Goal: Use online tool/utility: Utilize a website feature to perform a specific function

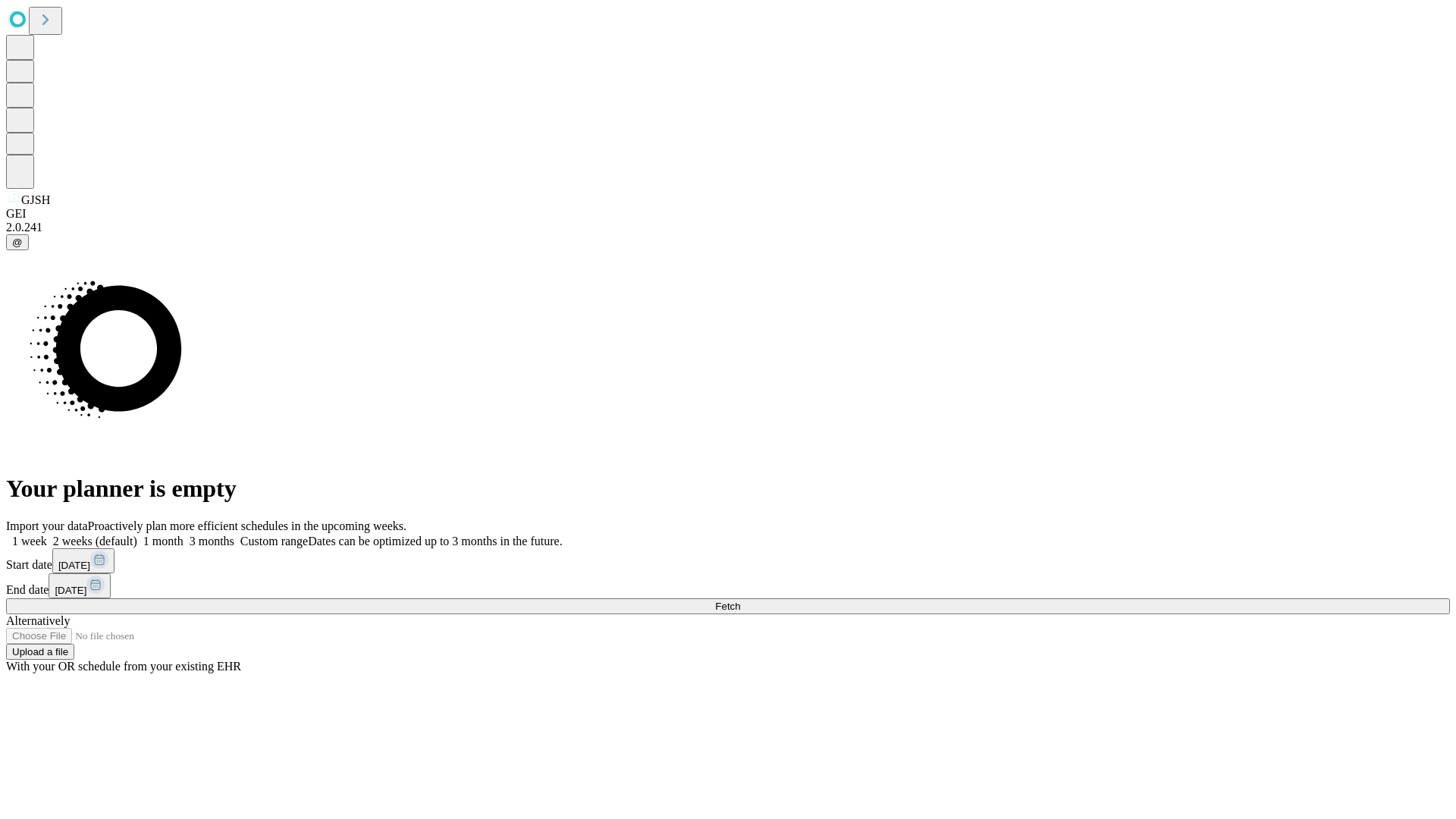
click at [740, 601] on span "Fetch" at bounding box center [728, 607] width 25 height 11
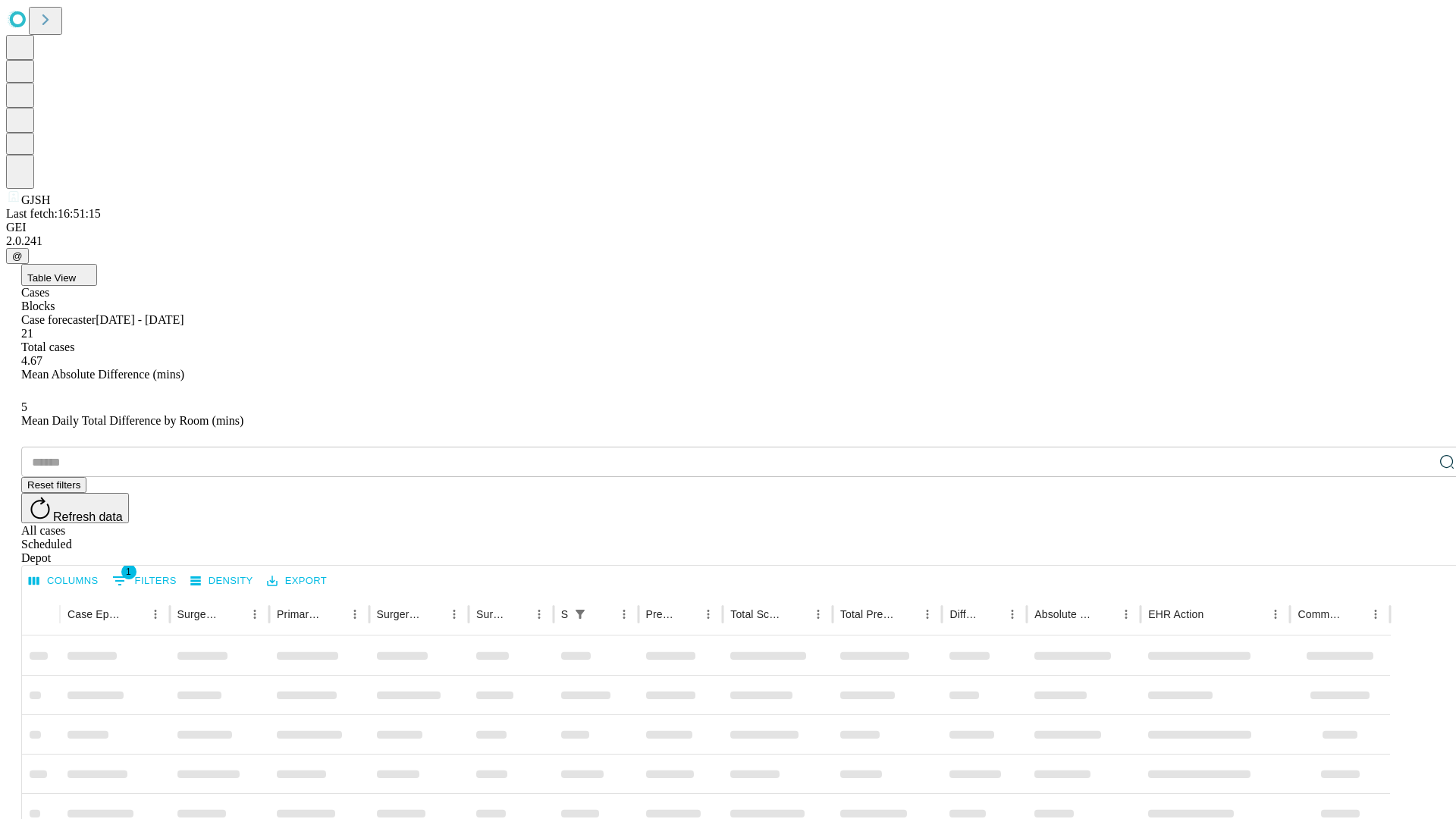
click at [76, 272] on span "Table View" at bounding box center [52, 278] width 49 height 11
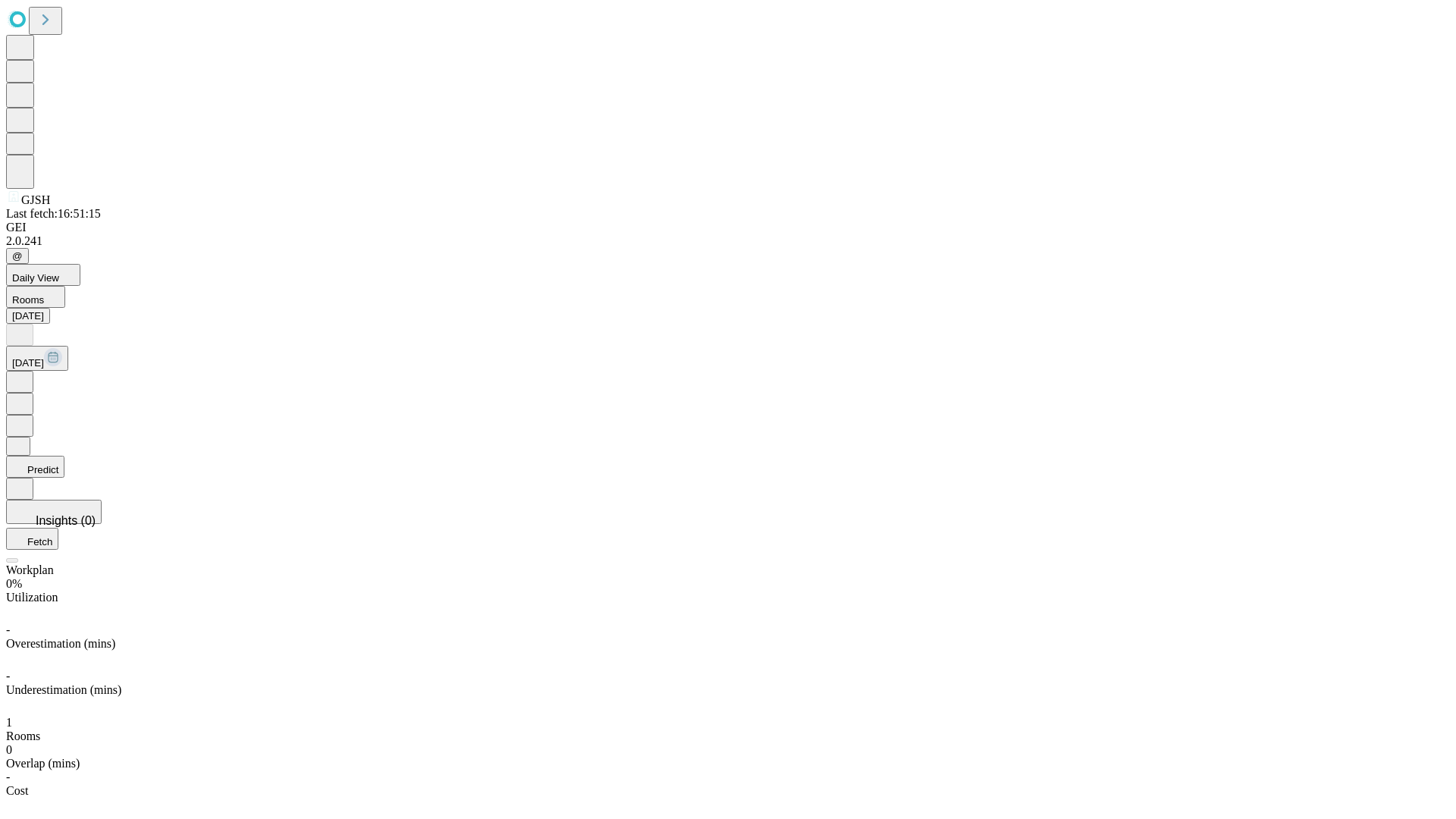
click at [65, 456] on button "Predict" at bounding box center [35, 467] width 58 height 22
